Goal: Transaction & Acquisition: Purchase product/service

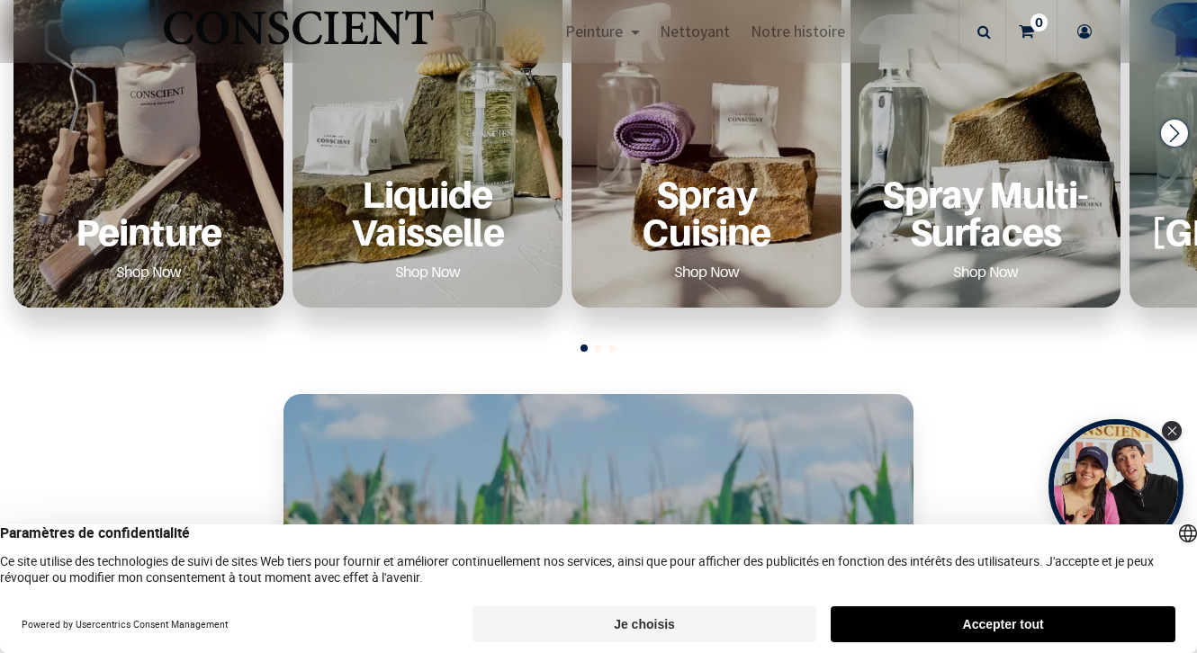
scroll to position [761, 0]
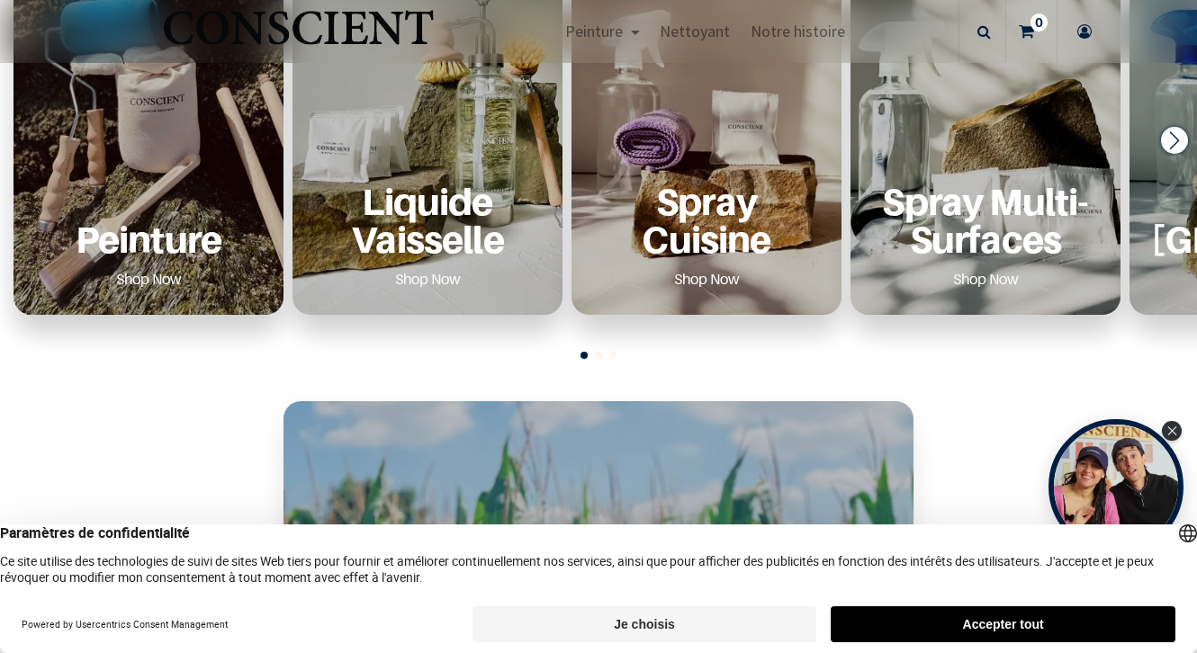
click at [153, 235] on p "Peinture" at bounding box center [148, 238] width 227 height 37
